Goal: Information Seeking & Learning: Understand process/instructions

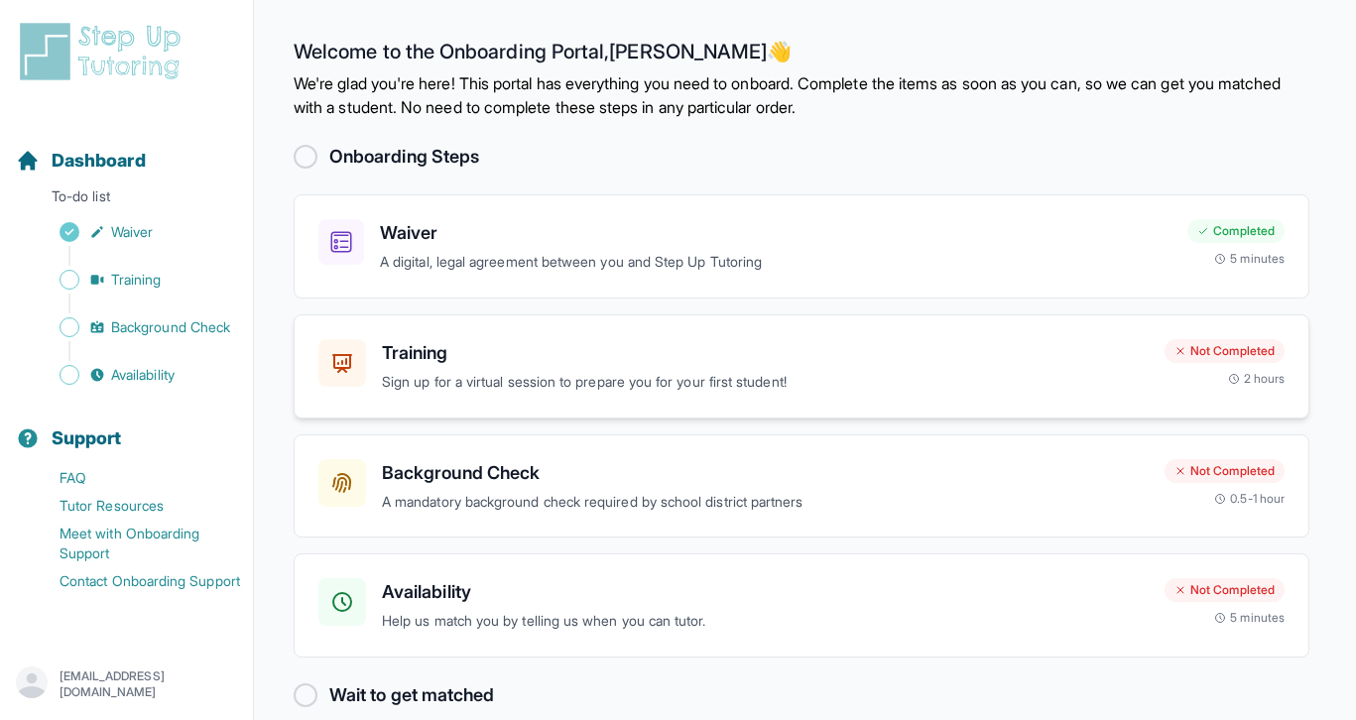
click at [692, 376] on p "Sign up for a virtual session to prepare you for your first student!" at bounding box center [765, 382] width 767 height 23
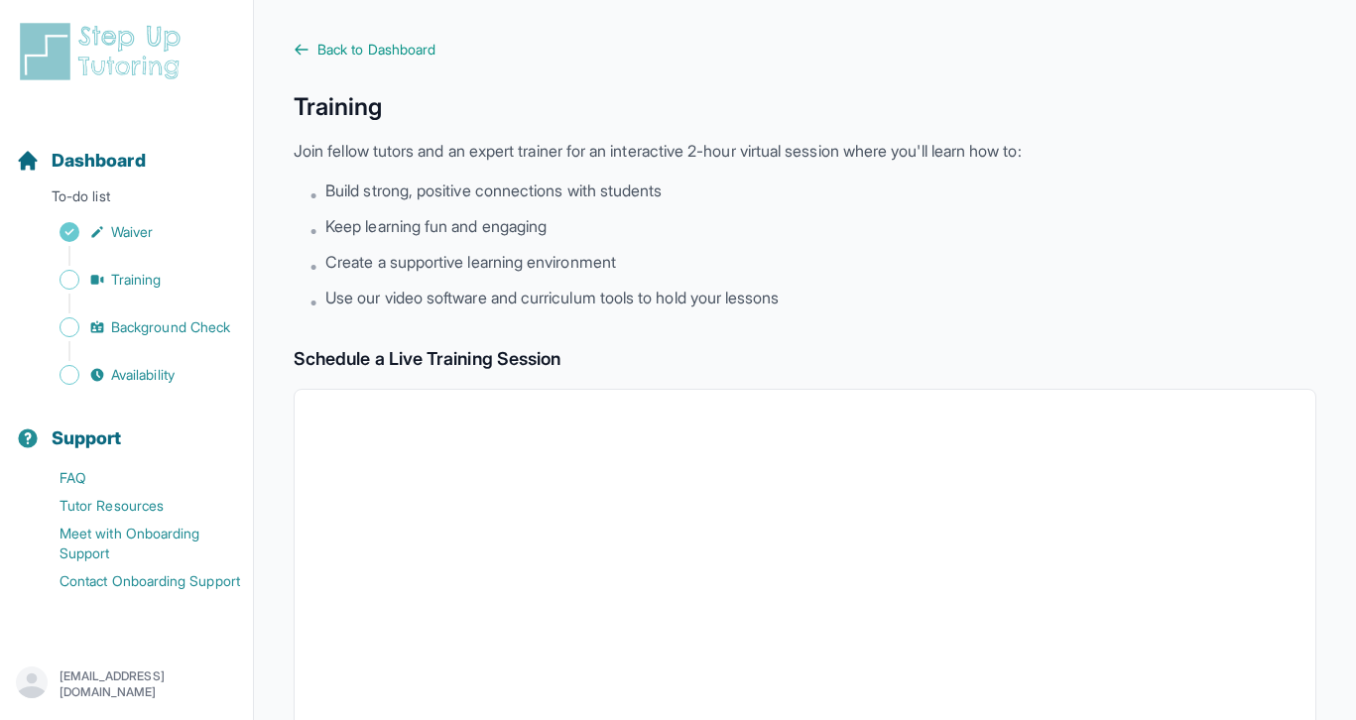
scroll to position [11, 0]
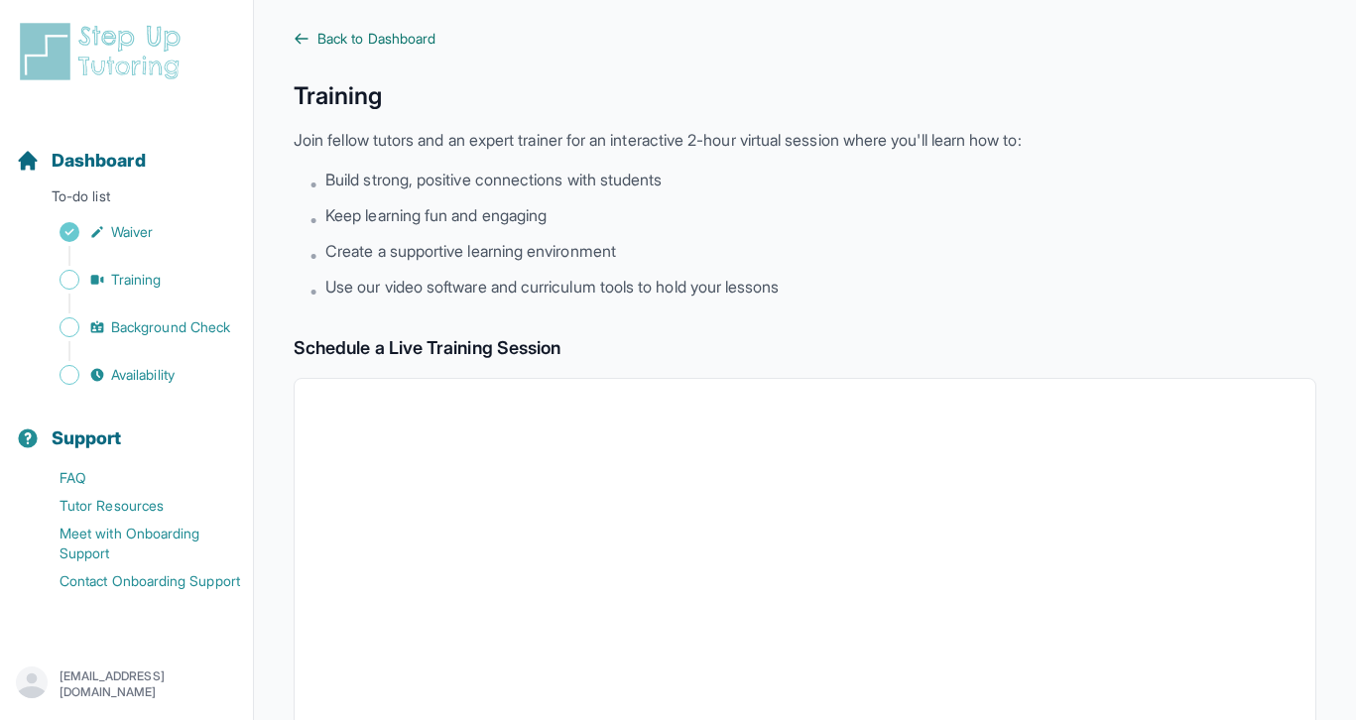
click at [397, 46] on span "Back to Dashboard" at bounding box center [376, 39] width 118 height 20
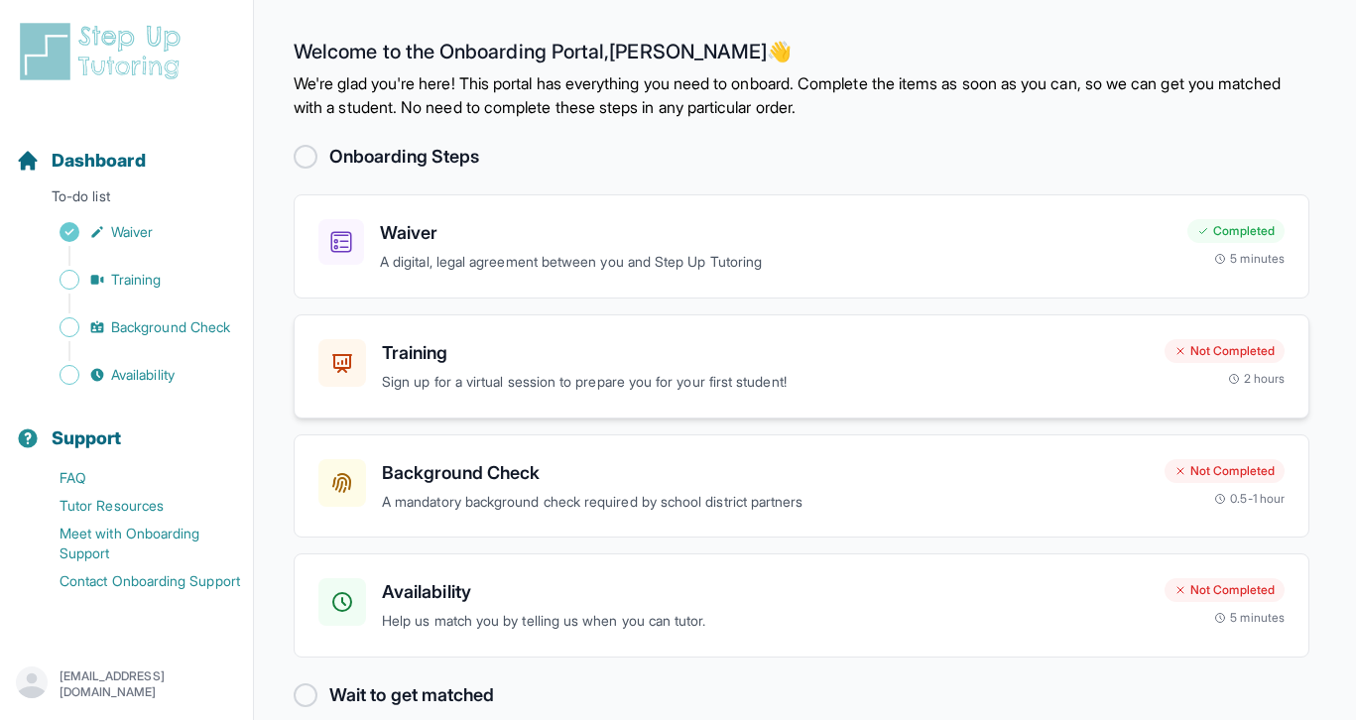
click at [708, 350] on h3 "Training" at bounding box center [765, 353] width 767 height 28
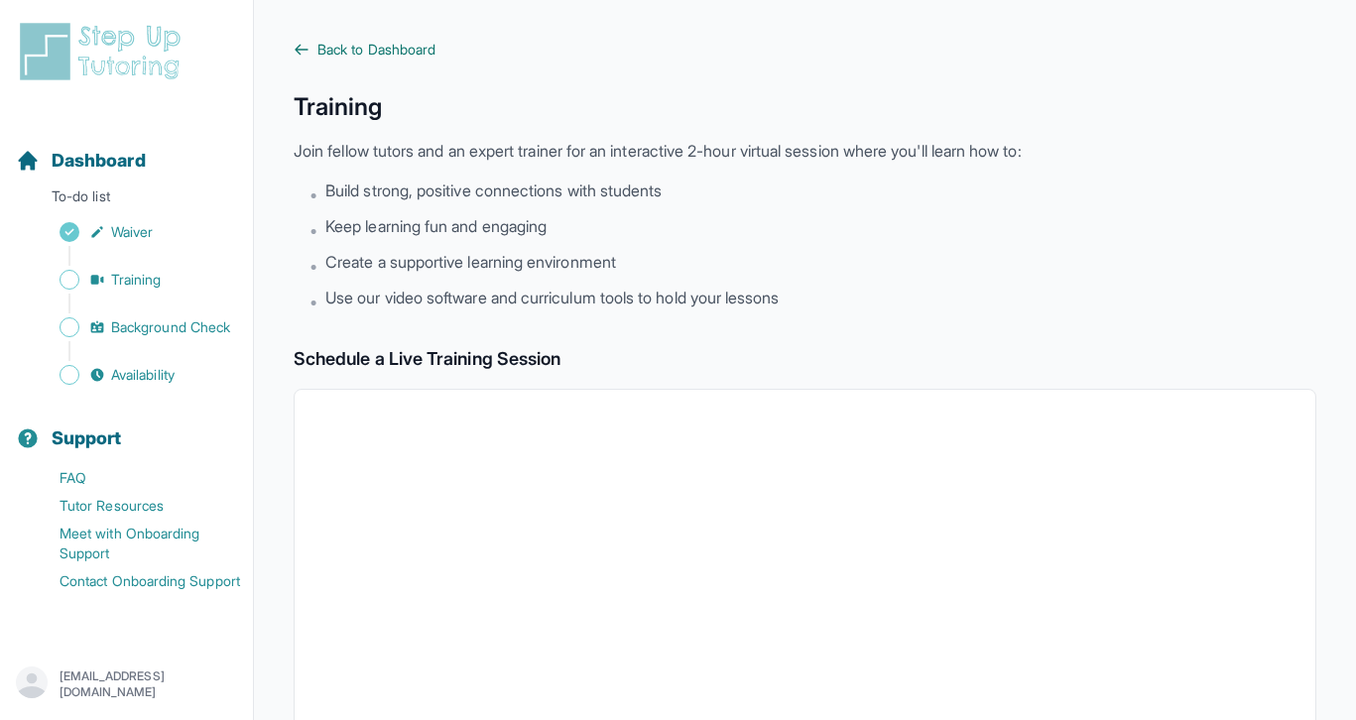
click at [410, 56] on span "Back to Dashboard" at bounding box center [376, 50] width 118 height 20
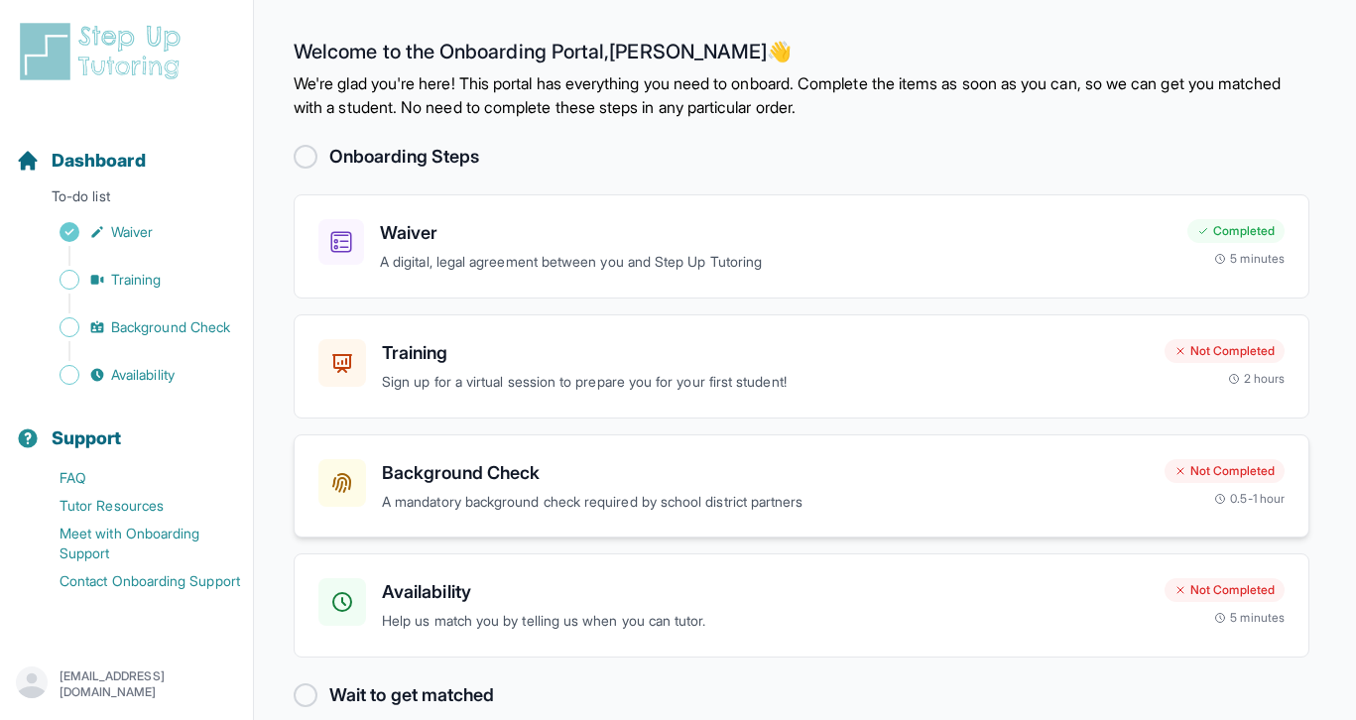
click at [483, 491] on p "A mandatory background check required by school district partners" at bounding box center [765, 502] width 767 height 23
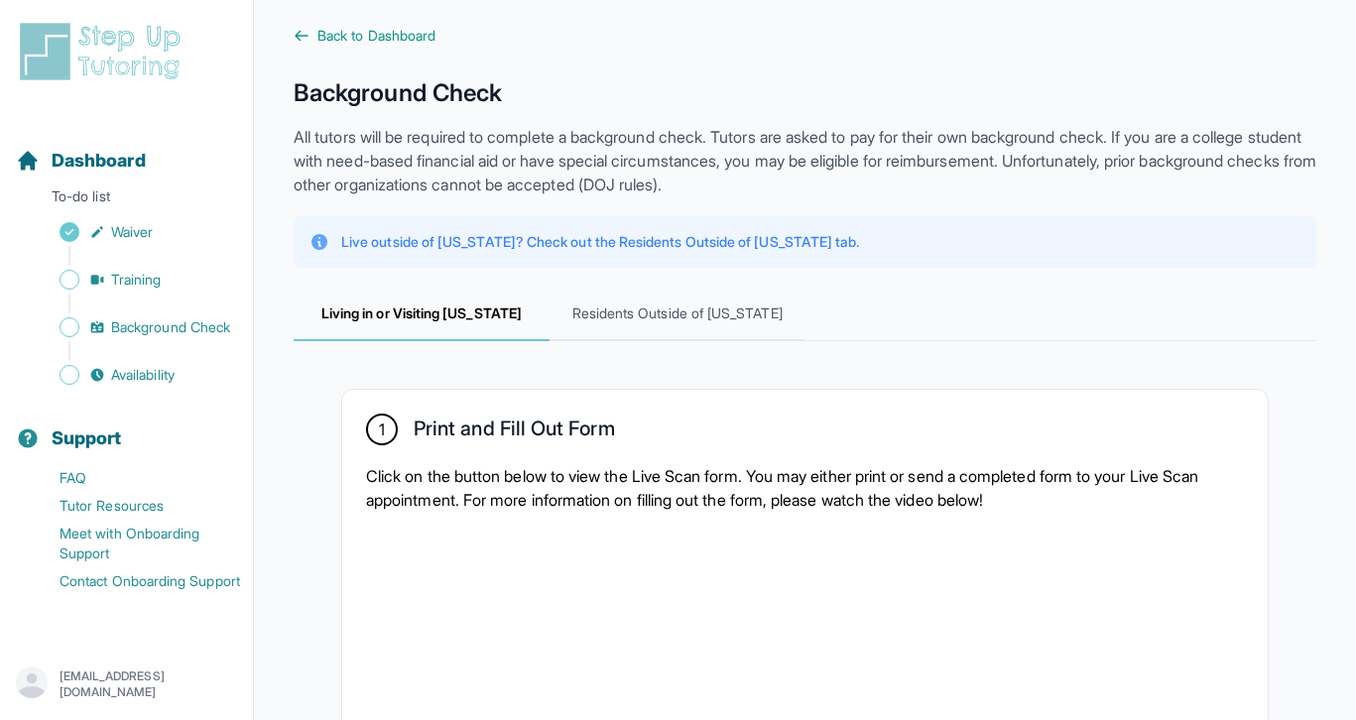
scroll to position [15, 0]
click at [721, 297] on span "Residents Outside of California" at bounding box center [677, 314] width 256 height 54
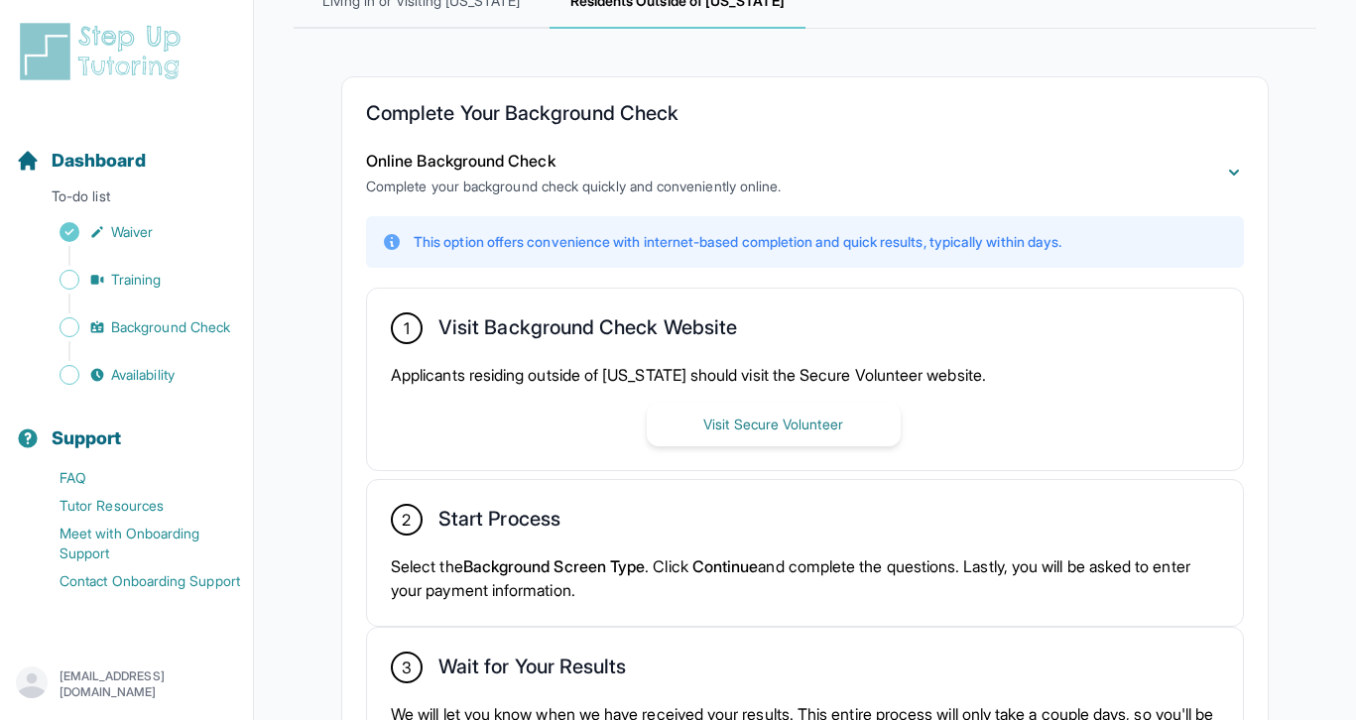
scroll to position [346, 0]
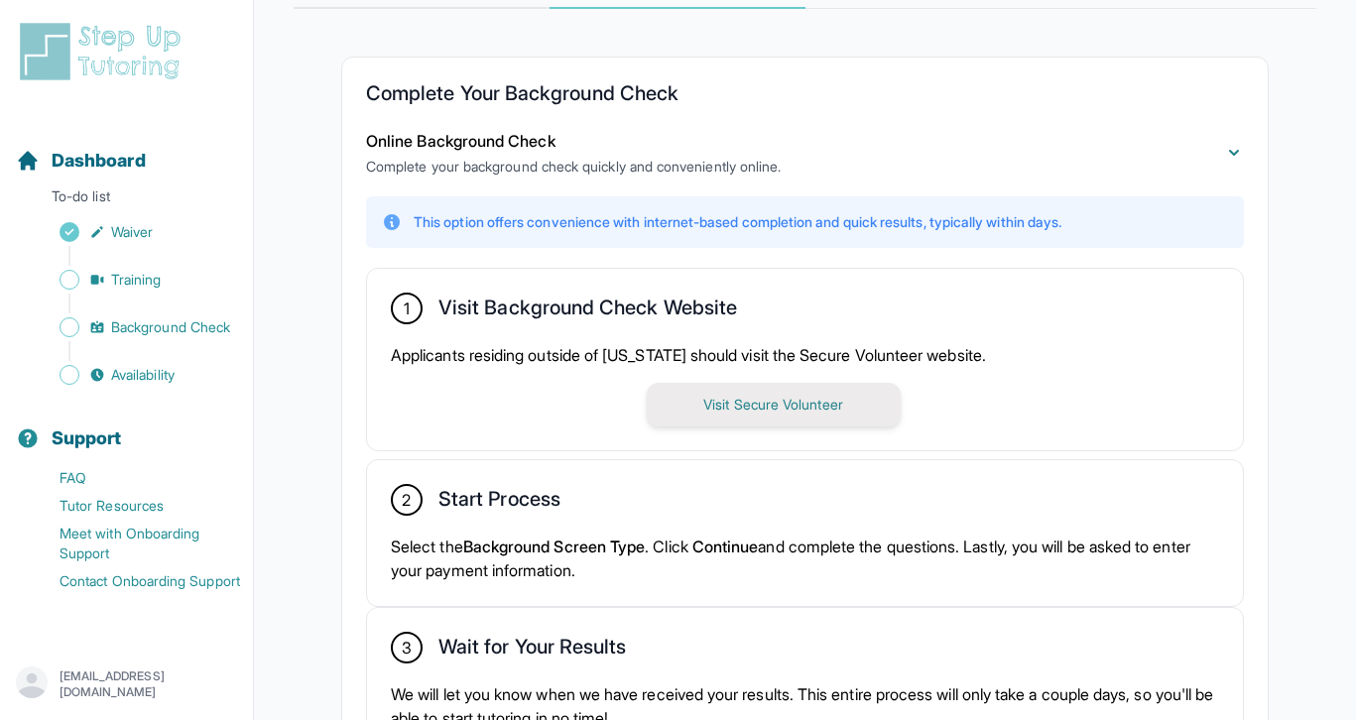
click at [722, 413] on button "Visit Secure Volunteer" at bounding box center [774, 405] width 254 height 44
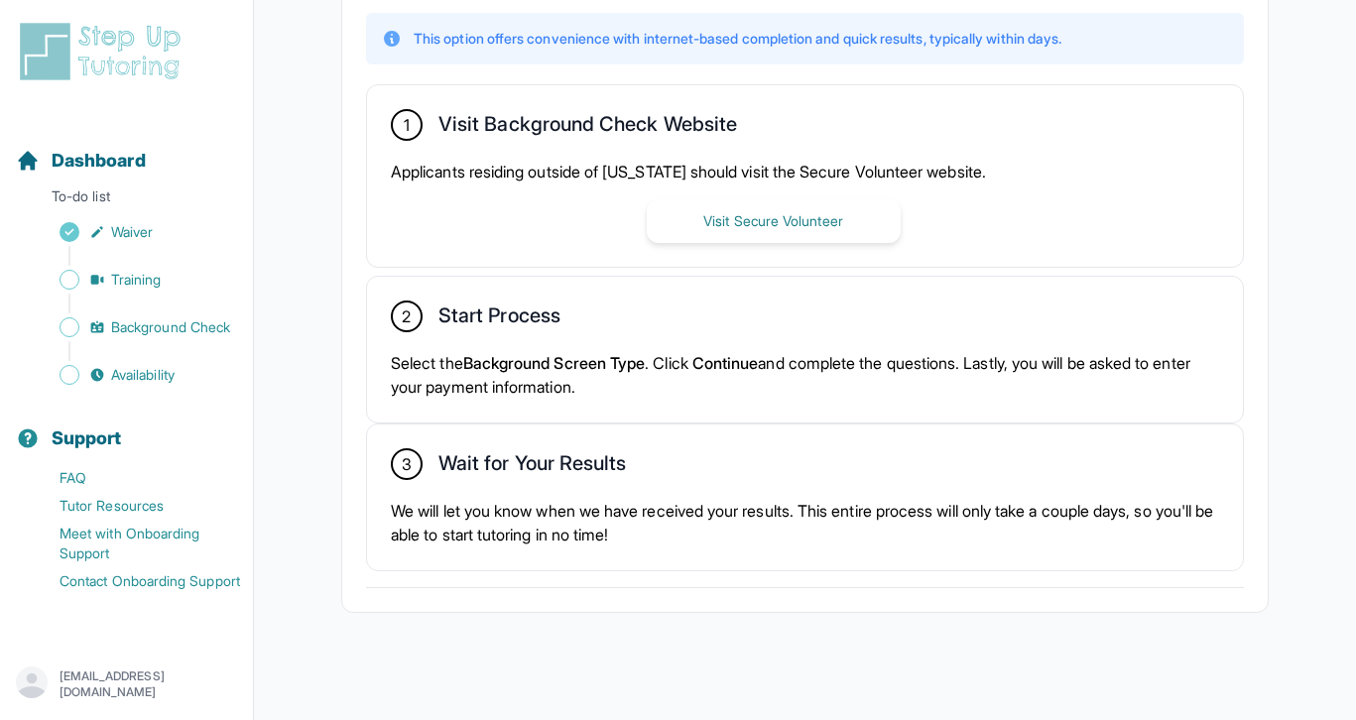
scroll to position [539, 0]
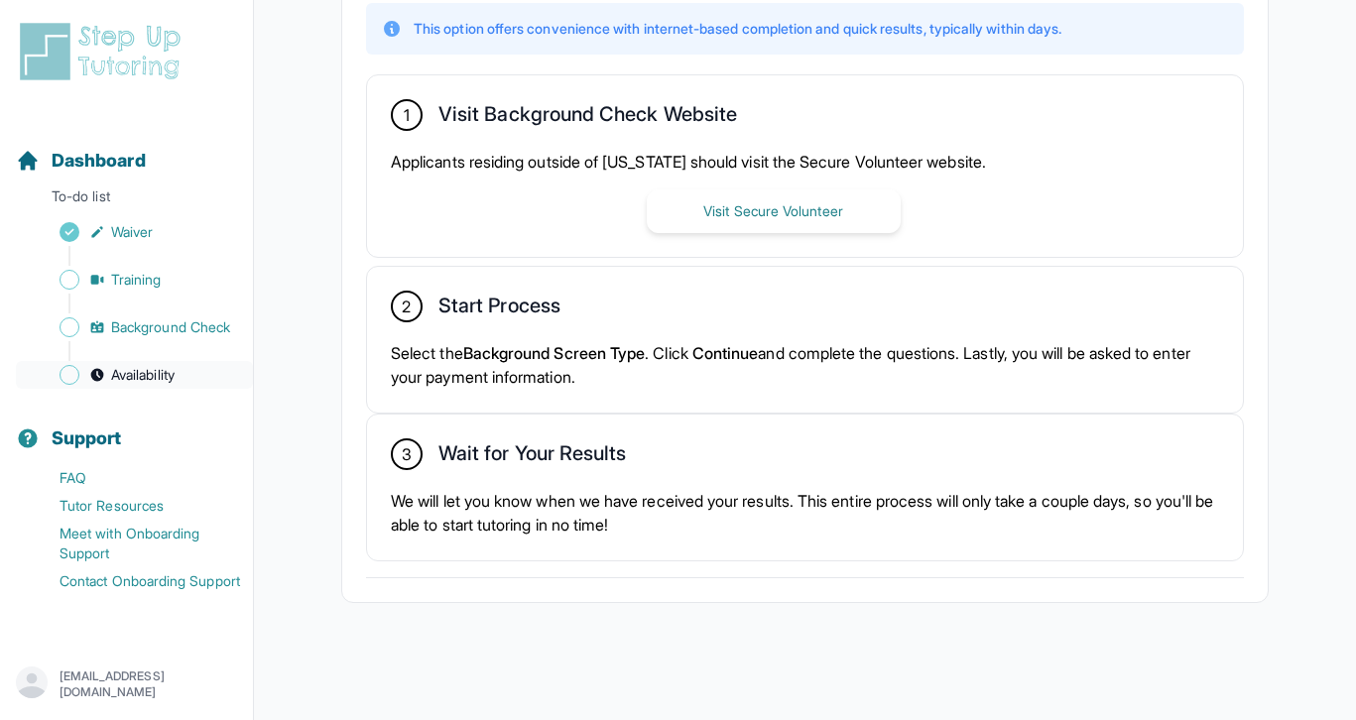
click at [133, 378] on span "Availability" at bounding box center [142, 375] width 63 height 20
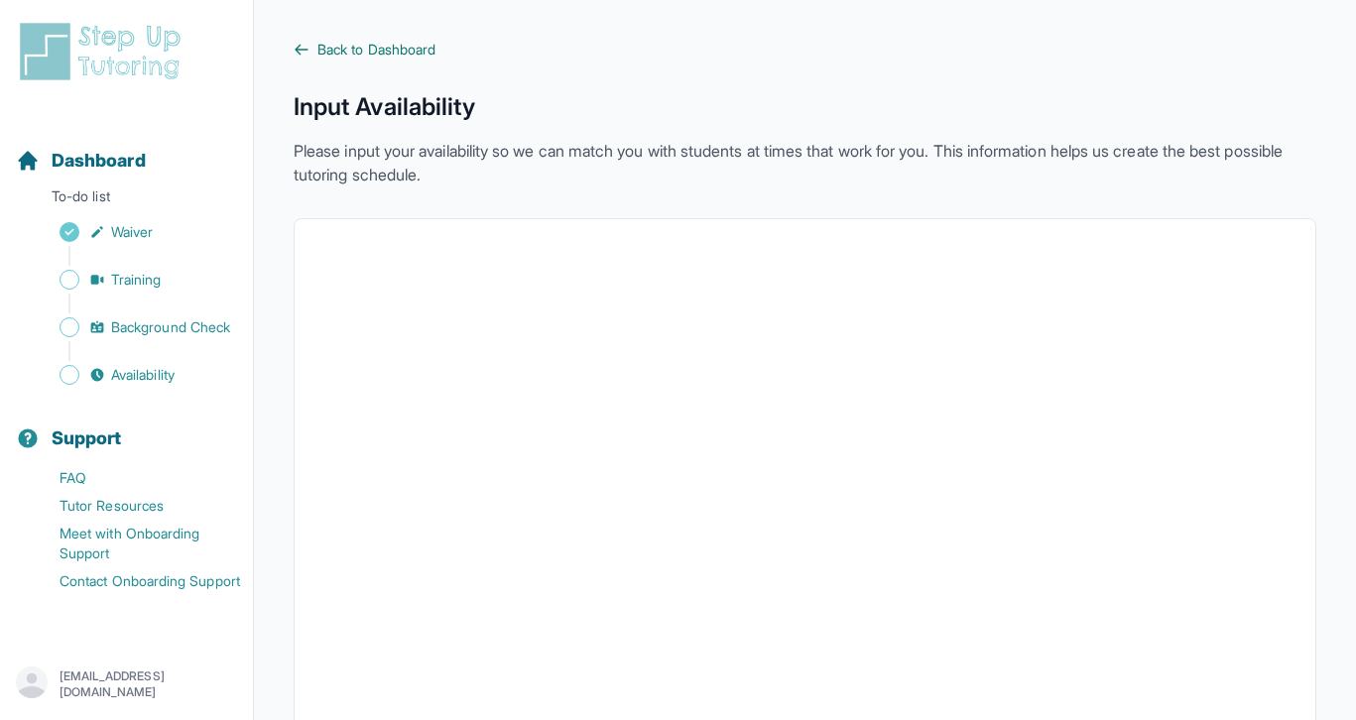
click at [327, 56] on span "Back to Dashboard" at bounding box center [376, 50] width 118 height 20
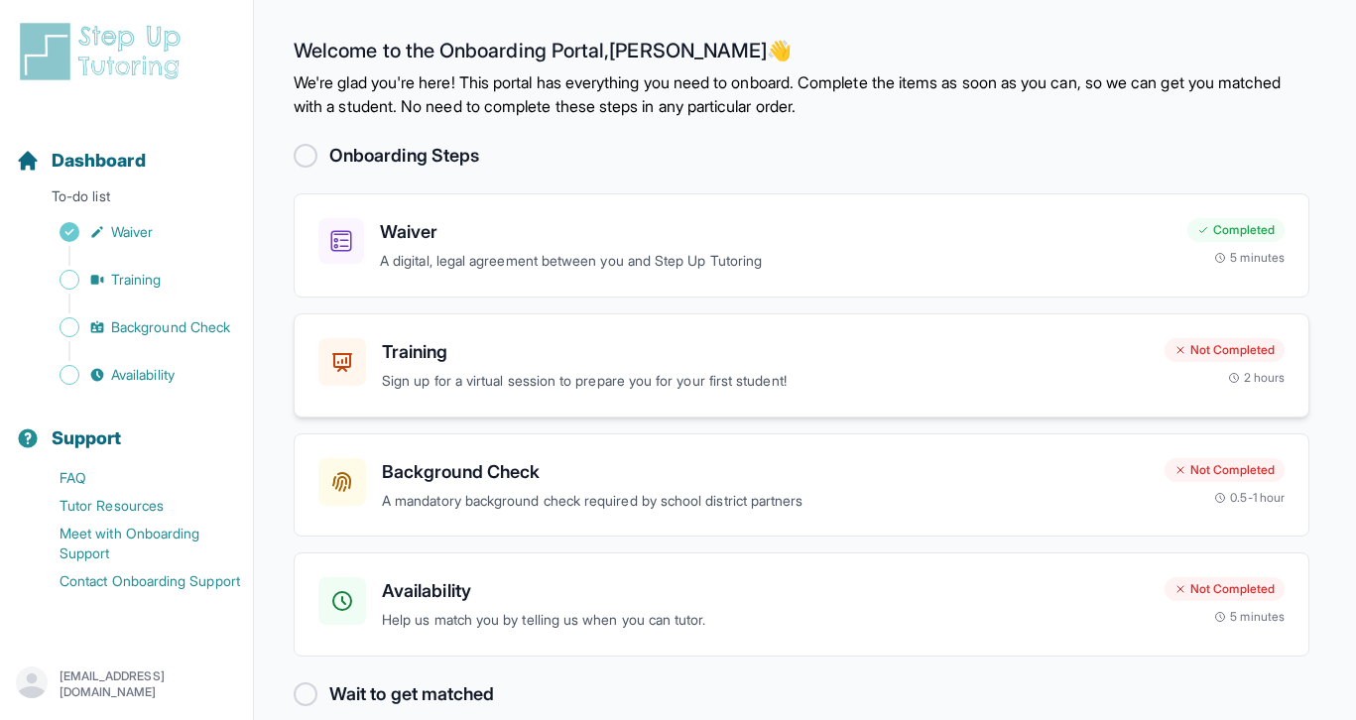
scroll to position [29, 0]
click at [724, 343] on h3 "Training" at bounding box center [765, 353] width 767 height 28
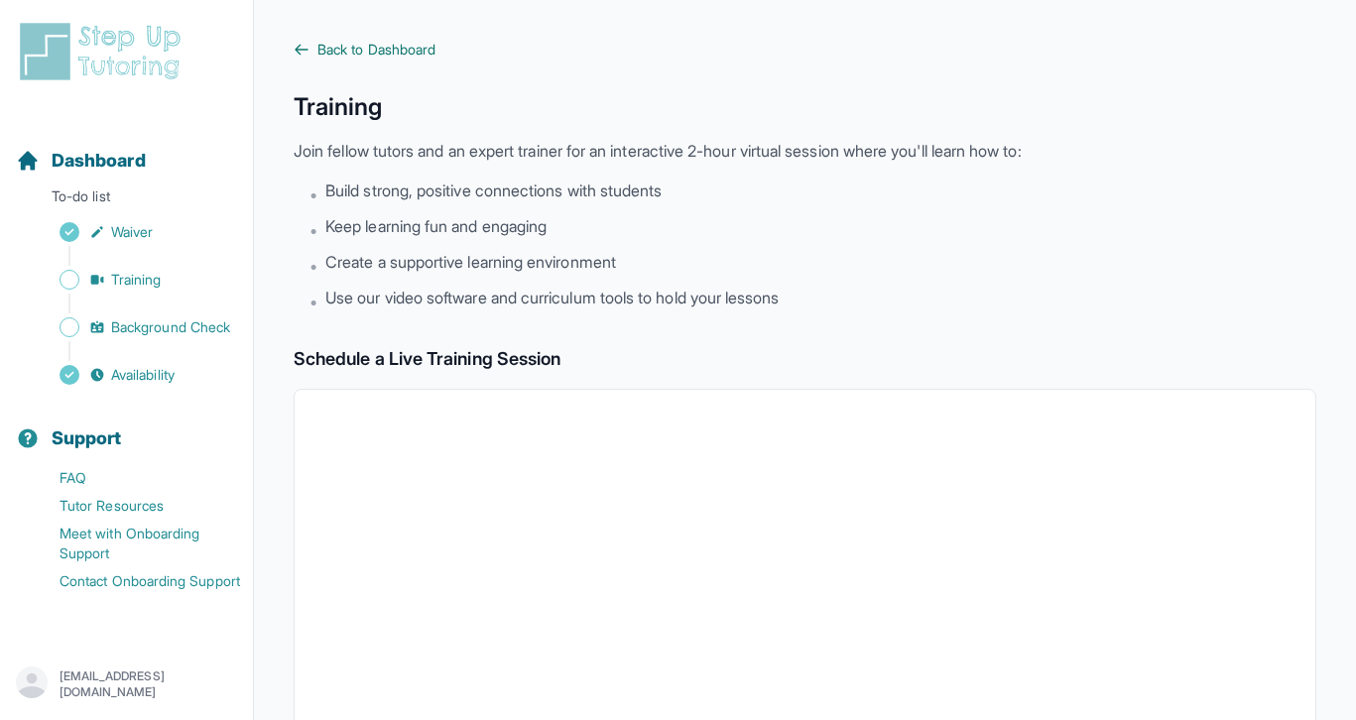
click at [302, 58] on link "Back to Dashboard" at bounding box center [805, 50] width 1022 height 20
